Goal: Navigation & Orientation: Find specific page/section

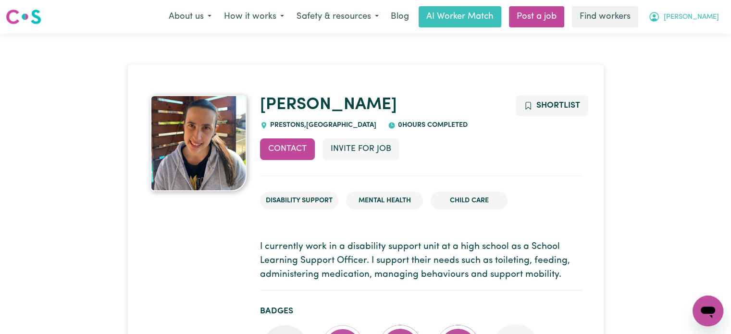
click at [701, 19] on span "[PERSON_NAME]" at bounding box center [691, 17] width 55 height 11
click at [701, 39] on link "My Dashboard" at bounding box center [687, 37] width 76 height 18
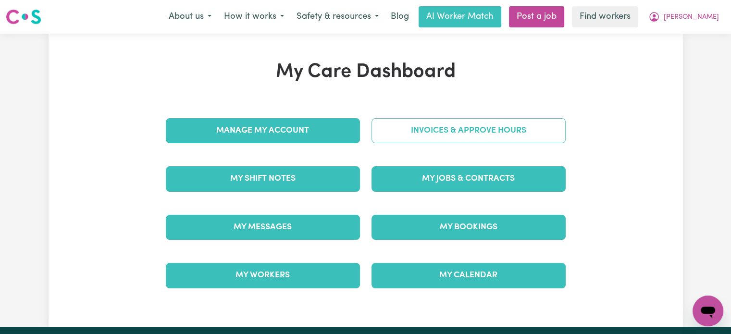
click at [498, 129] on link "Invoices & Approve Hours" at bounding box center [469, 130] width 194 height 25
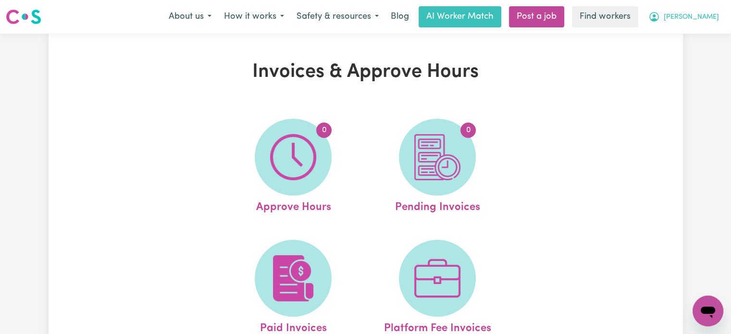
click at [706, 19] on span "[PERSON_NAME]" at bounding box center [691, 17] width 55 height 11
click at [702, 54] on link "My SC Dashboard" at bounding box center [687, 55] width 76 height 18
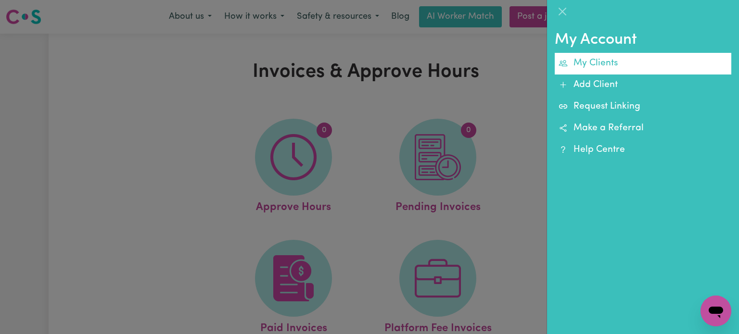
click at [626, 70] on link "My Clients" at bounding box center [642, 64] width 176 height 22
